Goal: Transaction & Acquisition: Purchase product/service

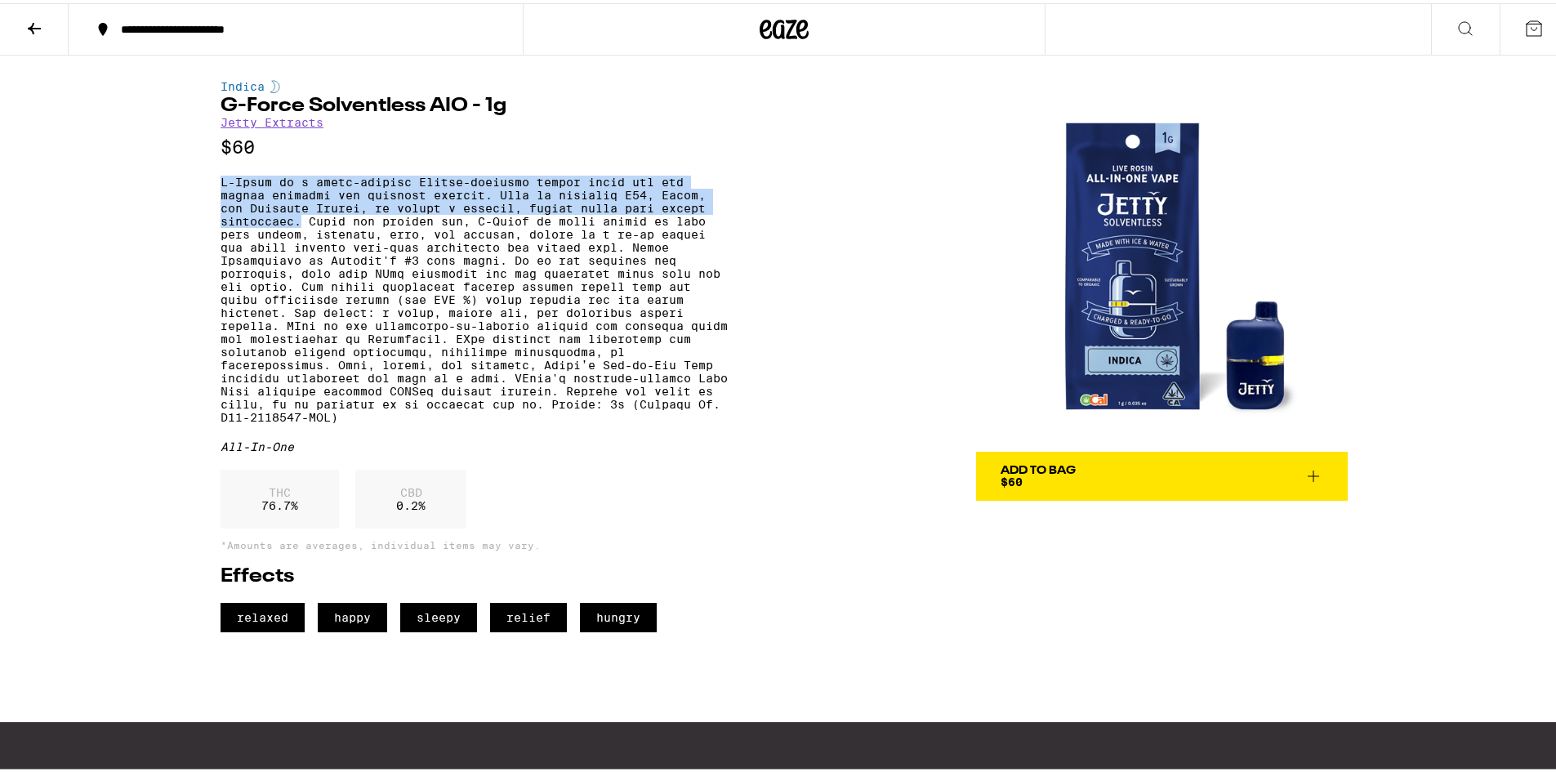
drag, startPoint x: 296, startPoint y: 232, endPoint x: 203, endPoint y: 182, distance: 105.6
click at [203, 182] on div "Indica G-Force Solventless AIO - 1g Jetty Extracts $60 All-In-One THC 76.7 % CB…" at bounding box center [784, 340] width 1176 height 577
copy p "G-Force is a heavy-hitting Indica-dominant strain known for its deeply relaxing…"
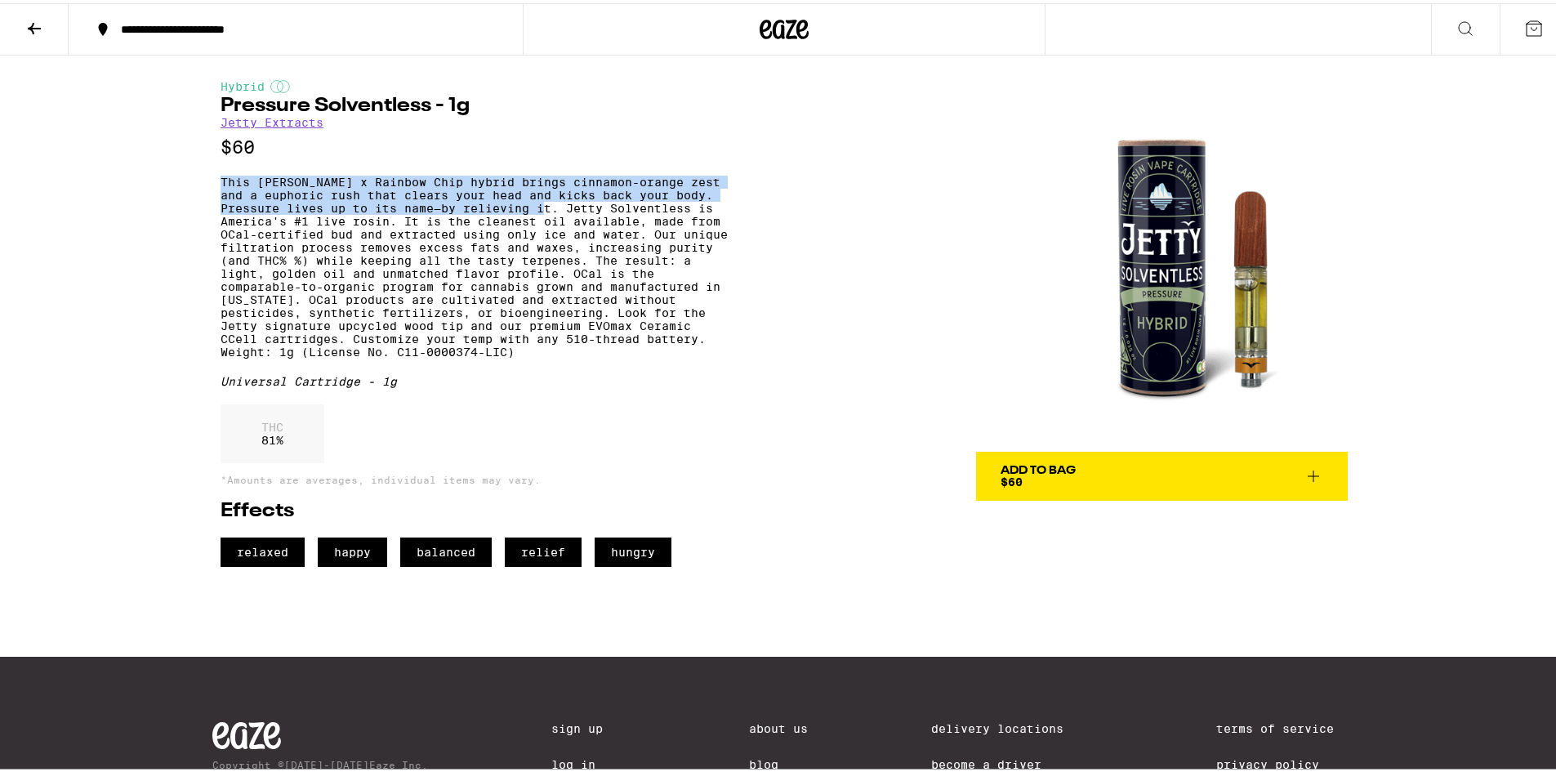
drag, startPoint x: 555, startPoint y: 215, endPoint x: 173, endPoint y: 186, distance: 383.3
click at [173, 186] on div "**********" at bounding box center [784, 455] width 1568 height 911
copy p "This [PERSON_NAME] x Rainbow Chip hybrid brings cinnamon-orange zest and a euph…"
